Goal: Information Seeking & Learning: Learn about a topic

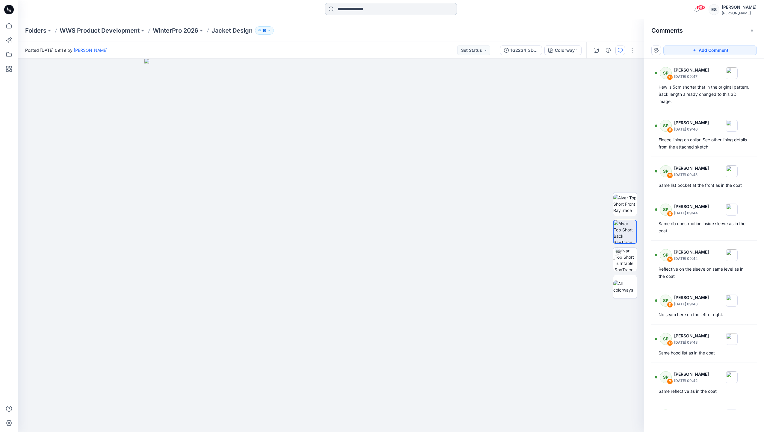
click at [353, 8] on input at bounding box center [391, 9] width 132 height 12
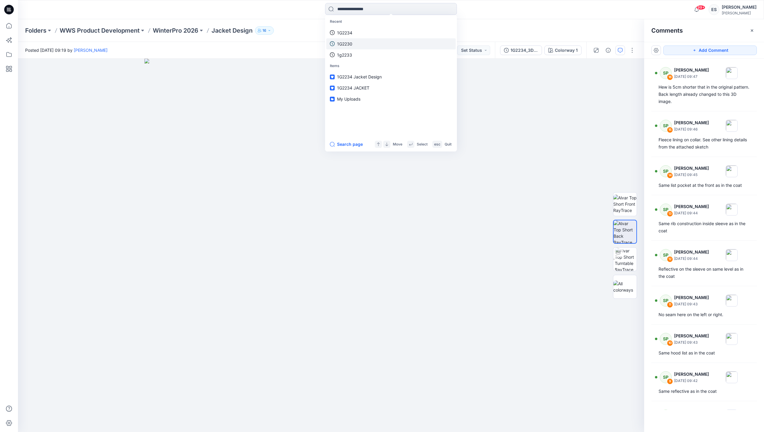
click at [369, 43] on link "1G2230" at bounding box center [390, 43] width 129 height 11
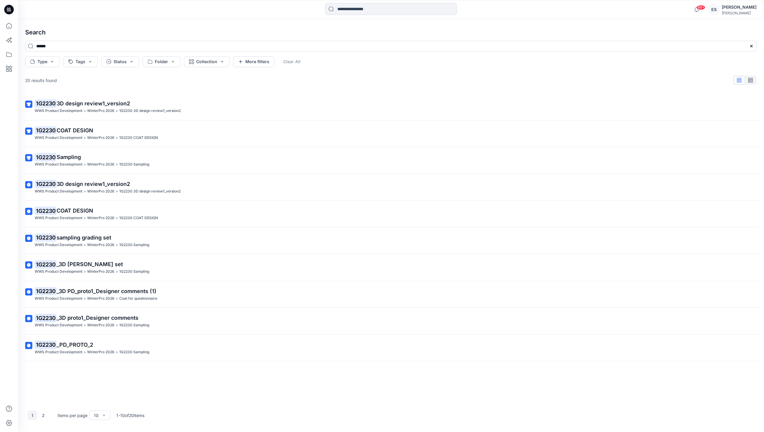
click at [166, 151] on link "1G2230 Sampling WWS Product Development > WinterPro 2026 > 1G2230 Sampling" at bounding box center [391, 160] width 739 height 22
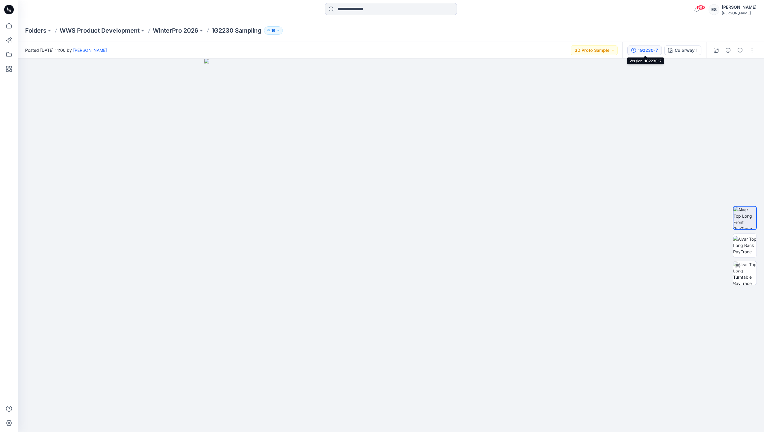
click at [645, 52] on div "1G2230-7" at bounding box center [648, 50] width 20 height 7
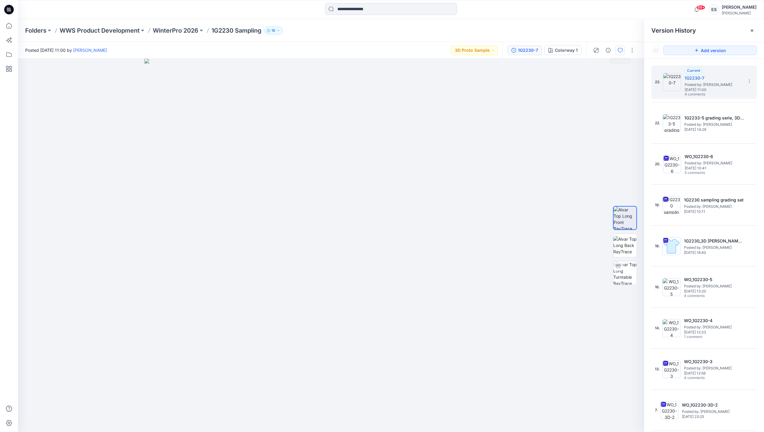
click at [621, 50] on icon "button" at bounding box center [620, 50] width 5 height 5
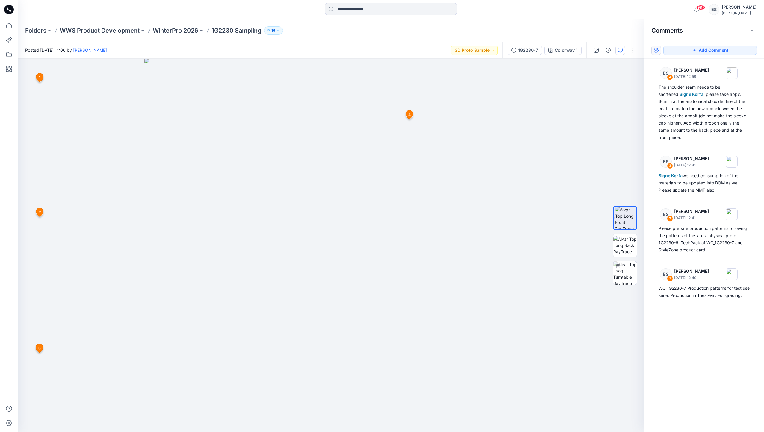
click at [657, 51] on button "button" at bounding box center [656, 51] width 10 height 10
click at [682, 75] on p "Show resolved comments" at bounding box center [681, 76] width 50 height 6
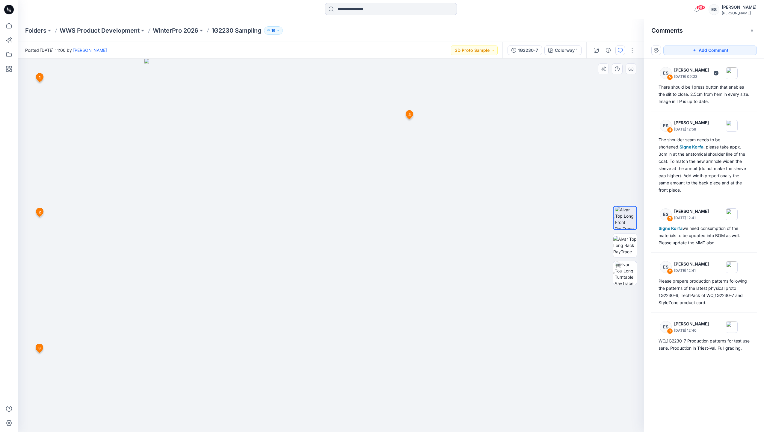
click at [408, 116] on span "4" at bounding box center [409, 114] width 2 height 5
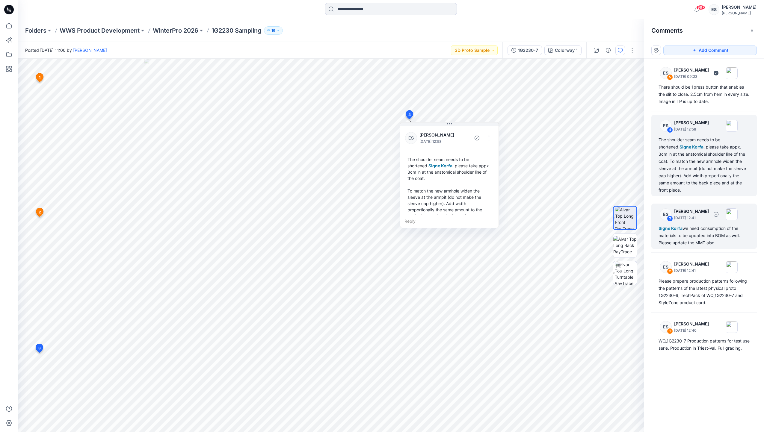
click at [709, 220] on p "[DATE] 12:41" at bounding box center [691, 218] width 35 height 6
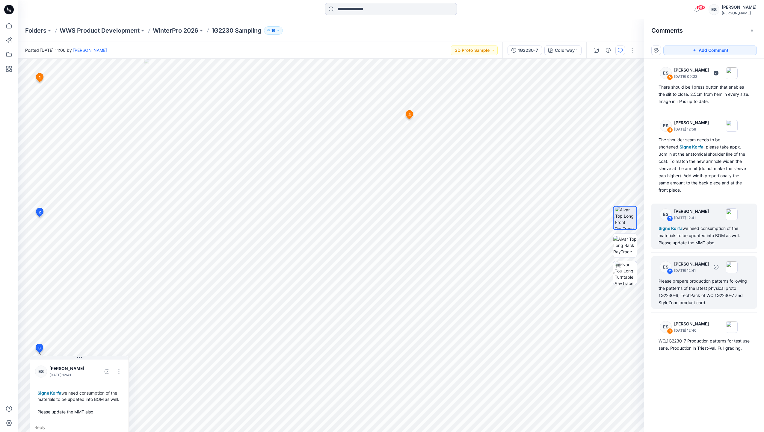
click at [699, 277] on div "ES 2 [PERSON_NAME] [DATE] 12:41 Please prepare production patterns following th…" at bounding box center [703, 282] width 105 height 52
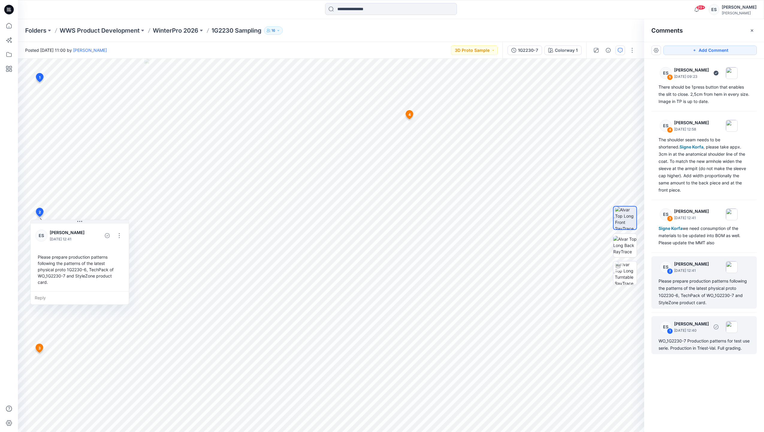
click at [707, 336] on div "ES 1 [PERSON_NAME] [DATE] 12:40 WO_1G2230-7 Production patterns for test use se…" at bounding box center [703, 335] width 105 height 38
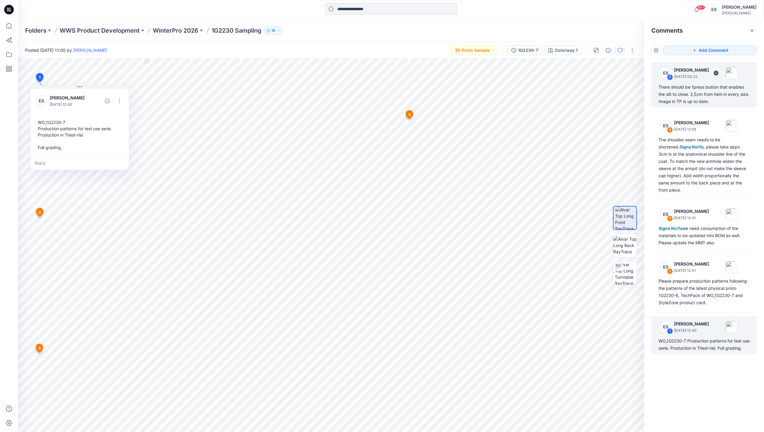
click at [690, 76] on p "[DATE] 09:23" at bounding box center [691, 77] width 35 height 6
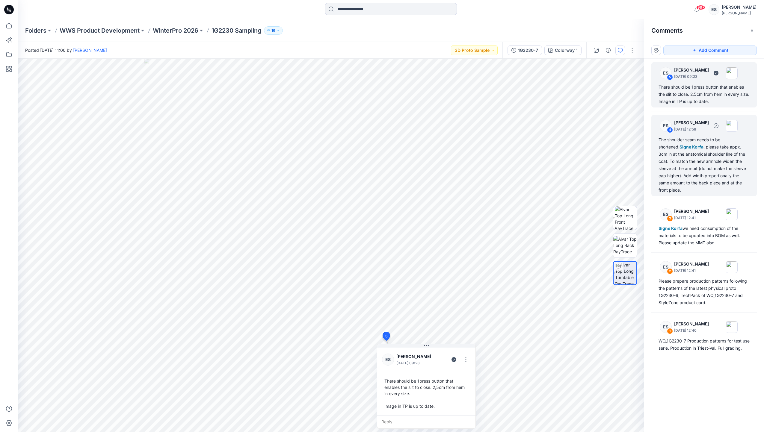
click at [702, 144] on div "The shoulder seam needs to be shortened. [PERSON_NAME] , please take appx. 3cm …" at bounding box center [703, 165] width 91 height 58
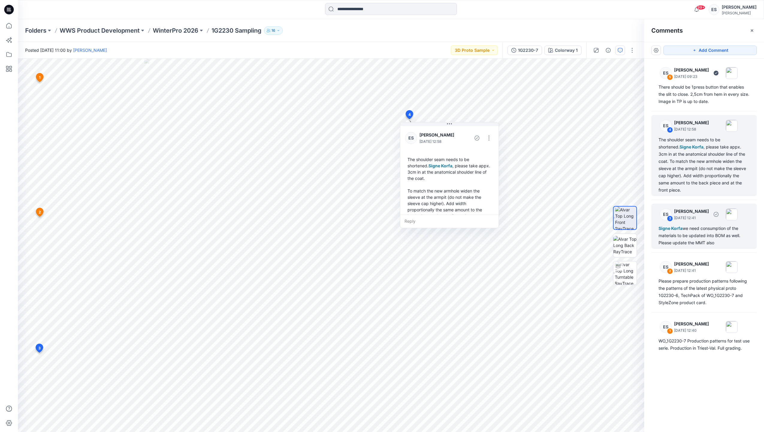
click at [711, 234] on div "Signe Korfa we need consumption of the materials to be updated into BOM as well…" at bounding box center [703, 236] width 91 height 22
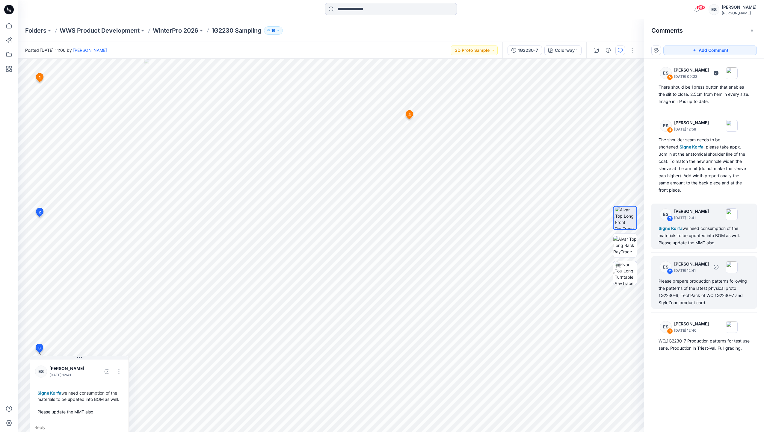
click at [705, 280] on div "Please prepare production patterns following the patterns of the latest physica…" at bounding box center [703, 292] width 91 height 29
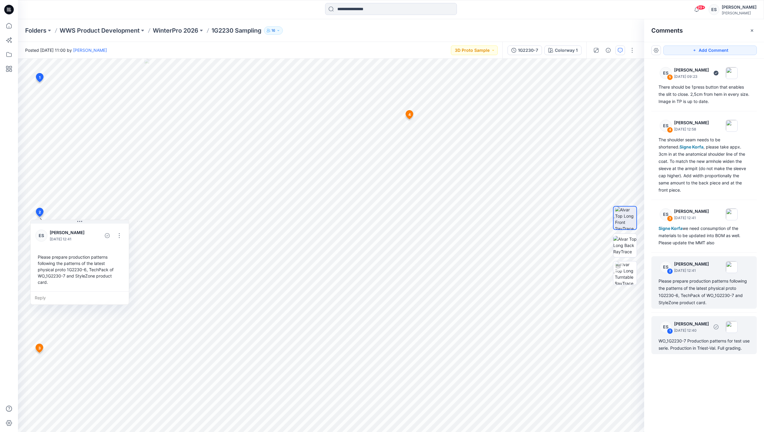
click at [694, 334] on div "ES 1 [PERSON_NAME] [DATE] 12:40" at bounding box center [696, 327] width 83 height 16
